Goal: Task Accomplishment & Management: Use online tool/utility

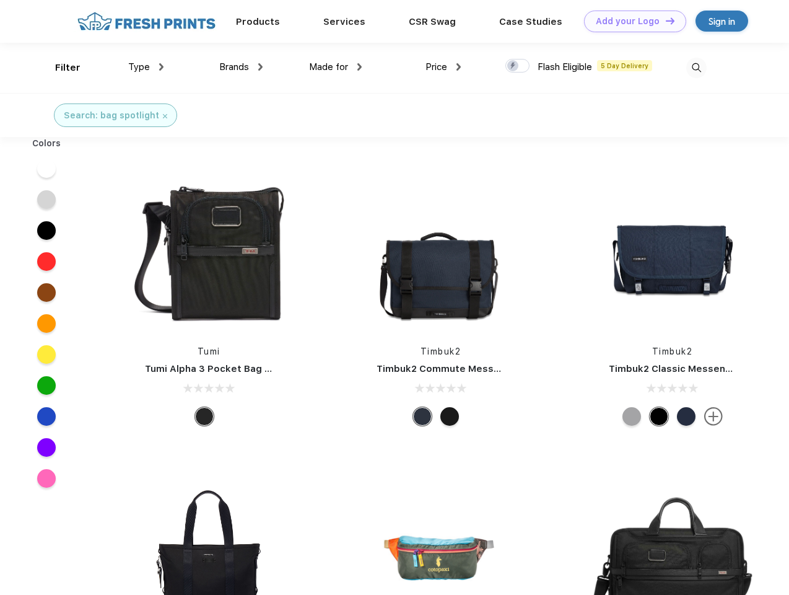
scroll to position [1, 0]
click at [630, 21] on link "Add your Logo Design Tool" at bounding box center [635, 22] width 102 height 22
click at [0, 0] on div "Design Tool" at bounding box center [0, 0] width 0 height 0
click at [665, 20] on link "Add your Logo Design Tool" at bounding box center [635, 22] width 102 height 22
click at [59, 68] on div "Filter" at bounding box center [67, 68] width 25 height 14
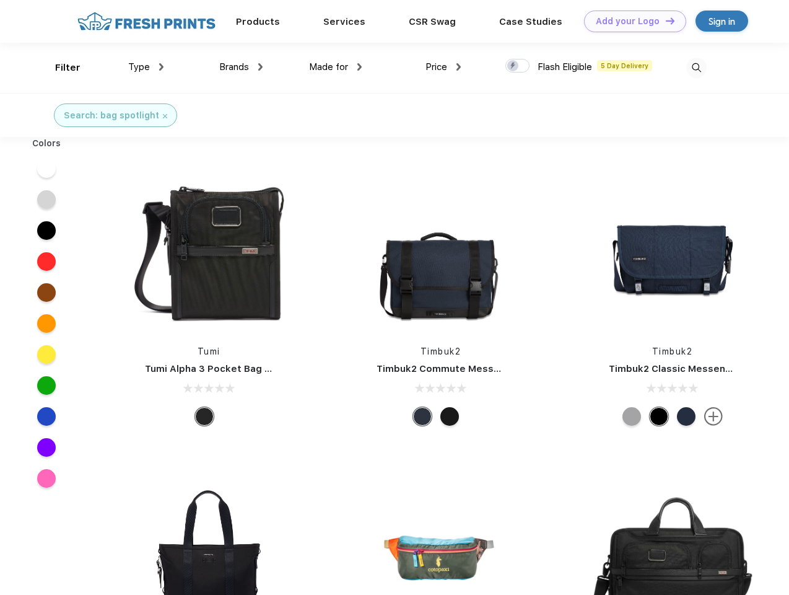
click at [146, 67] on span "Type" at bounding box center [139, 66] width 22 height 11
click at [241, 67] on span "Brands" at bounding box center [234, 66] width 30 height 11
click at [336, 67] on span "Made for" at bounding box center [328, 66] width 39 height 11
click at [443, 67] on span "Price" at bounding box center [436, 66] width 22 height 11
click at [518, 66] on div at bounding box center [517, 66] width 24 height 14
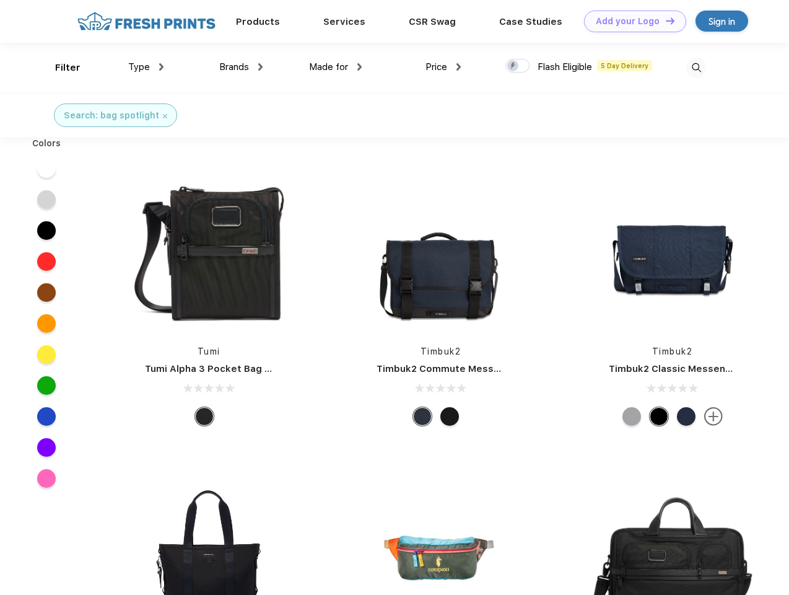
click at [513, 66] on input "checkbox" at bounding box center [509, 62] width 8 height 8
click at [696, 68] on img at bounding box center [696, 68] width 20 height 20
